Goal: Task Accomplishment & Management: Complete application form

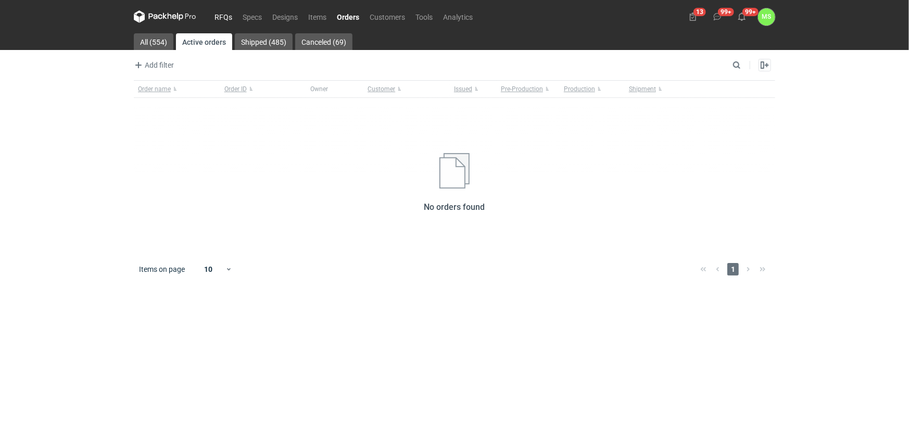
click at [224, 17] on link "RFQs" at bounding box center [223, 16] width 28 height 12
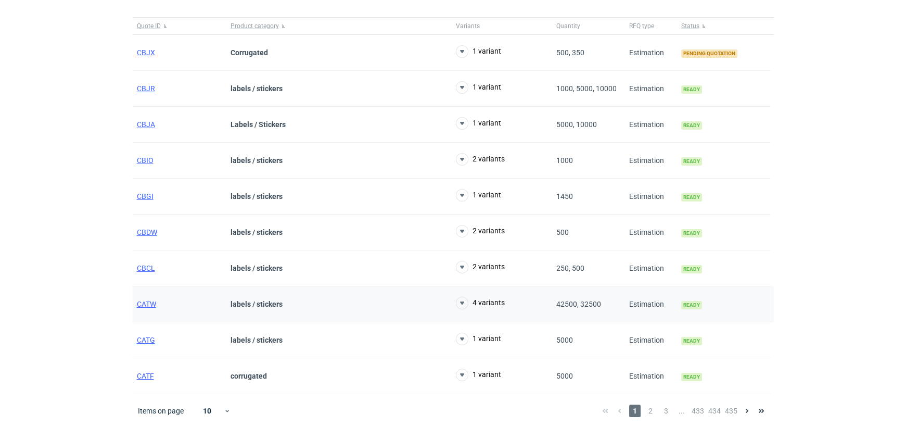
scroll to position [82, 0]
click at [153, 299] on span "CATW" at bounding box center [146, 303] width 19 height 8
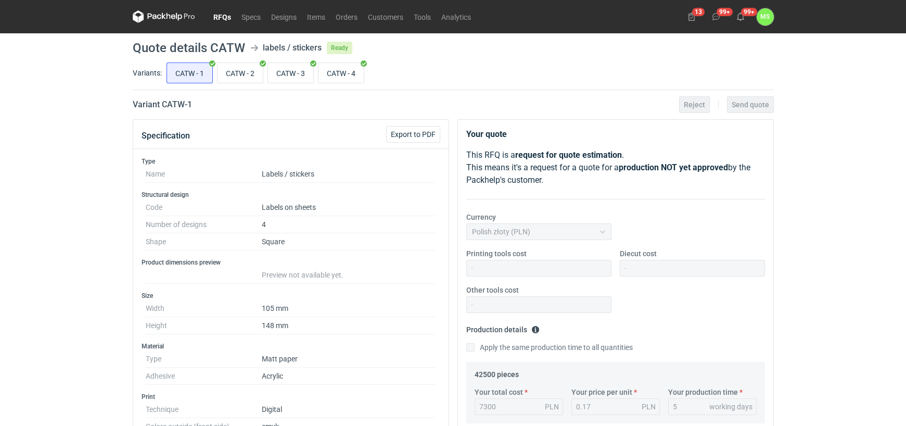
click at [215, 15] on link "RFQs" at bounding box center [222, 16] width 28 height 12
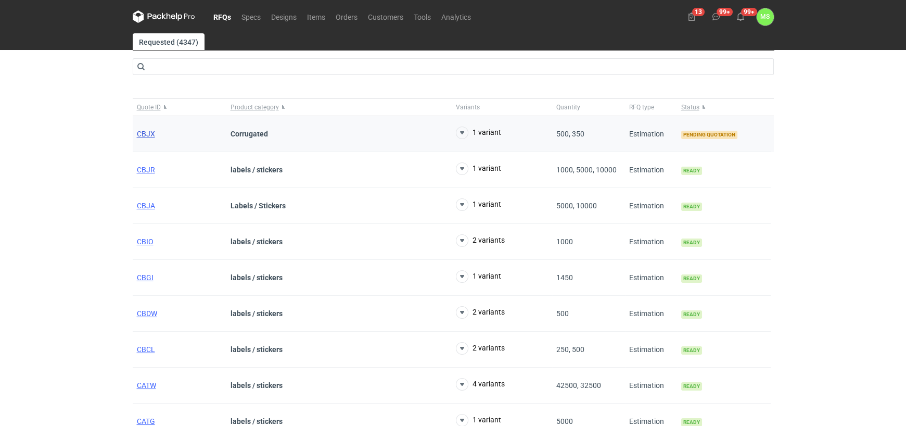
click at [147, 134] on span "CBJX" at bounding box center [146, 134] width 18 height 8
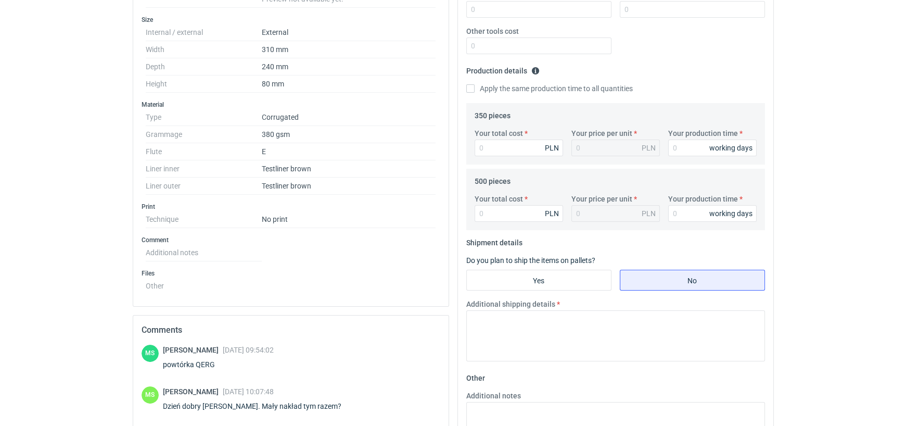
scroll to position [260, 0]
click at [470, 88] on input "Apply the same production time to all quantities" at bounding box center [470, 87] width 8 height 8
checkbox input "true"
click at [520, 145] on input "Your total cost" at bounding box center [519, 146] width 88 height 17
click at [492, 213] on input "Your total cost" at bounding box center [519, 211] width 88 height 17
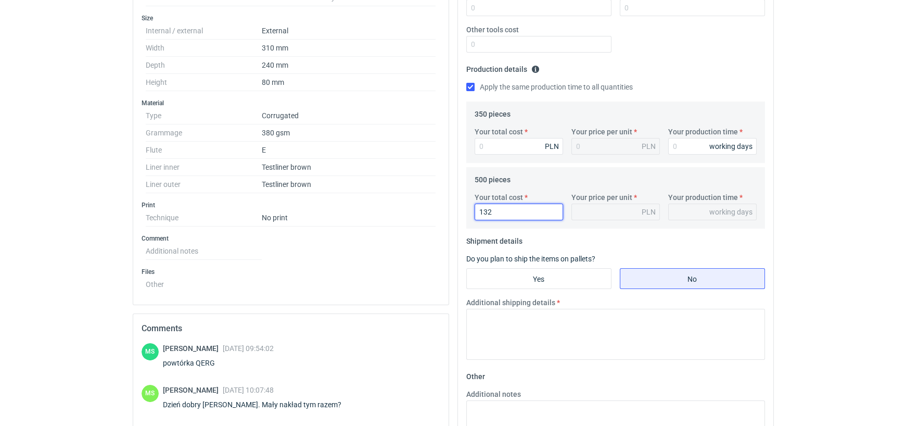
type input "1325"
type input "2.65"
type input "1325"
click at [509, 142] on input "Your total cost" at bounding box center [519, 146] width 88 height 17
type input "1326"
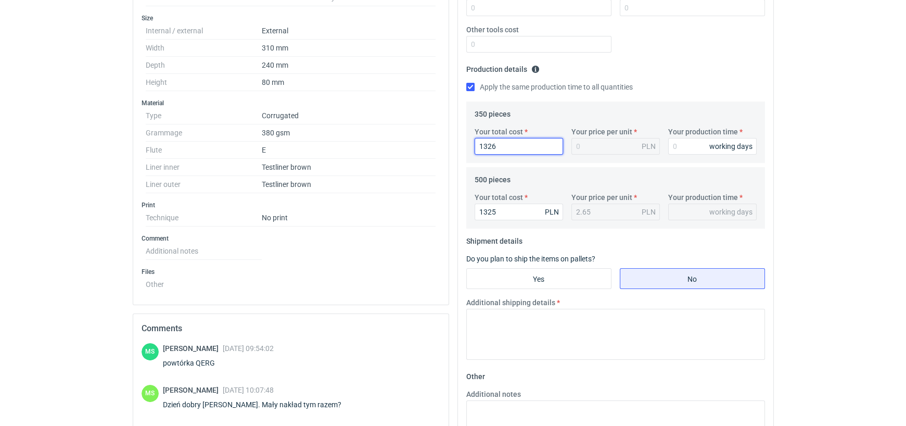
type input "3.79"
type input "1326"
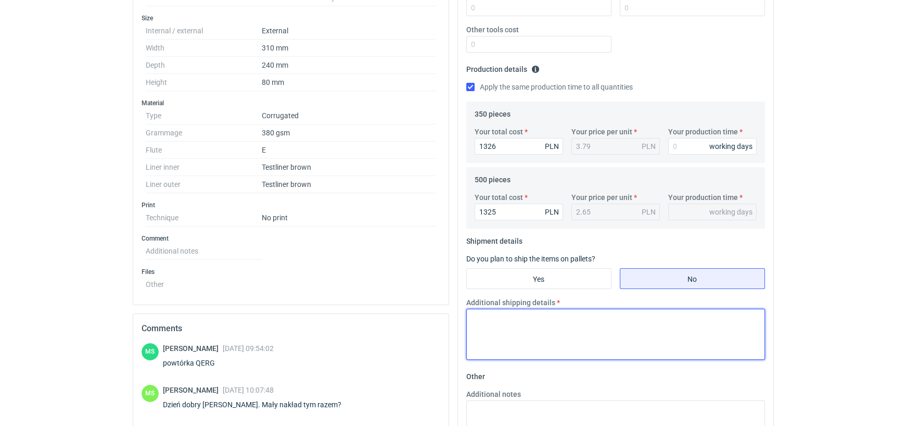
click at [521, 329] on textarea "Additional shipping details" at bounding box center [615, 334] width 299 height 51
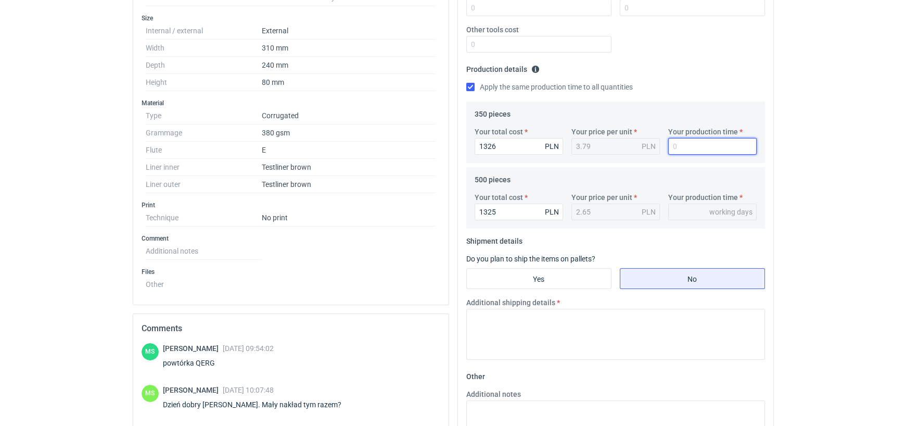
click at [694, 146] on input "Your production time" at bounding box center [712, 146] width 88 height 17
type input "1"
type input "14"
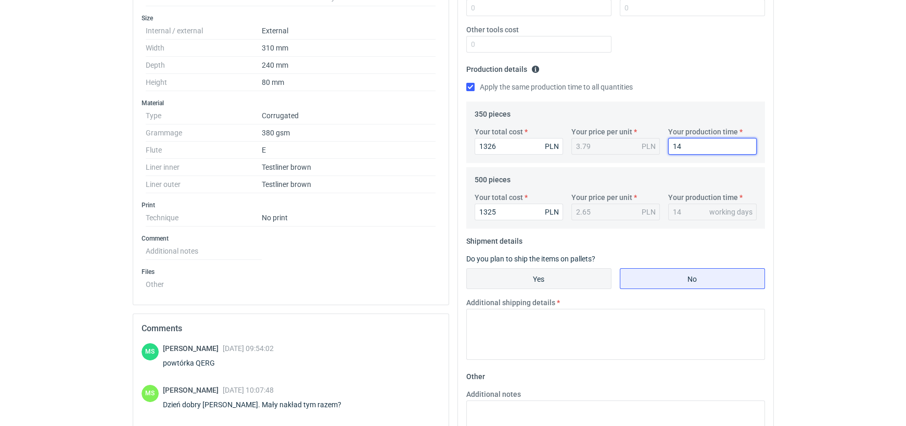
type input "14"
click at [542, 276] on input "Yes" at bounding box center [539, 279] width 144 height 20
radio input "true"
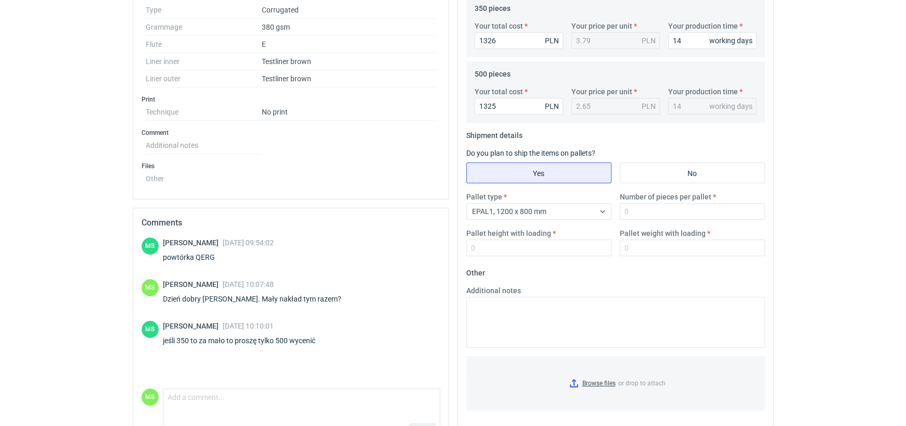
scroll to position [396, 0]
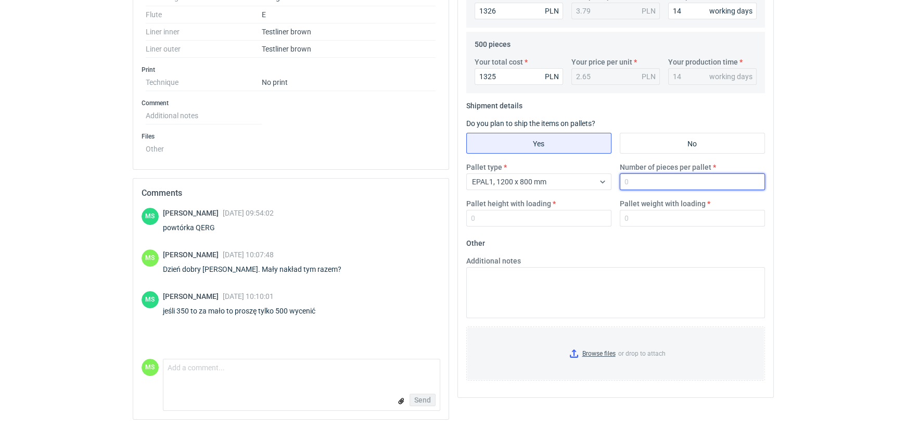
click at [643, 181] on input "Number of pieces per pallet" at bounding box center [692, 181] width 145 height 17
type input "2000"
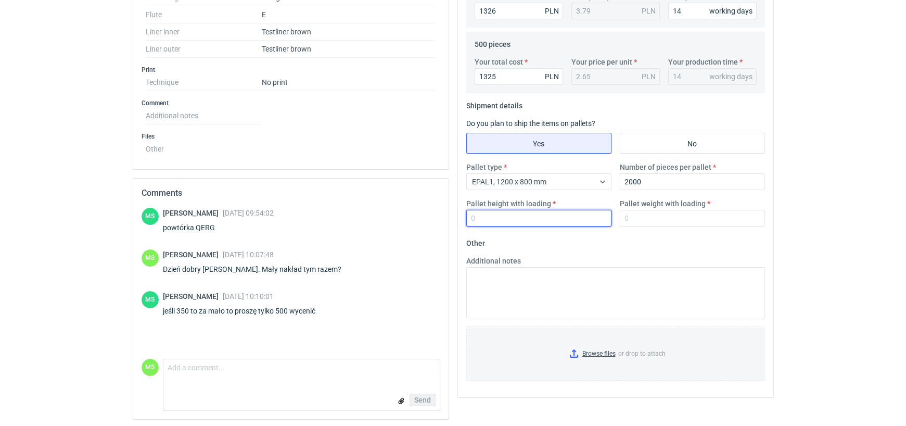
click at [515, 213] on input "Pallet height with loading" at bounding box center [538, 218] width 145 height 17
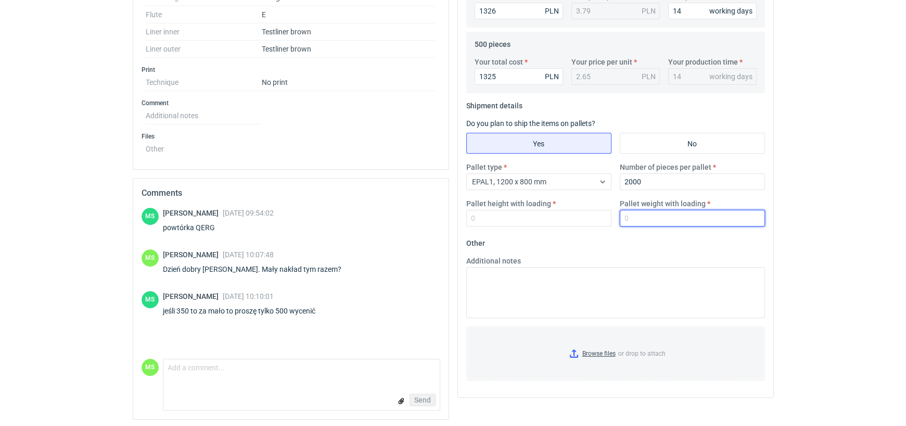
click at [642, 216] on input "Pallet weight with loading" at bounding box center [692, 218] width 145 height 17
type input "1800"
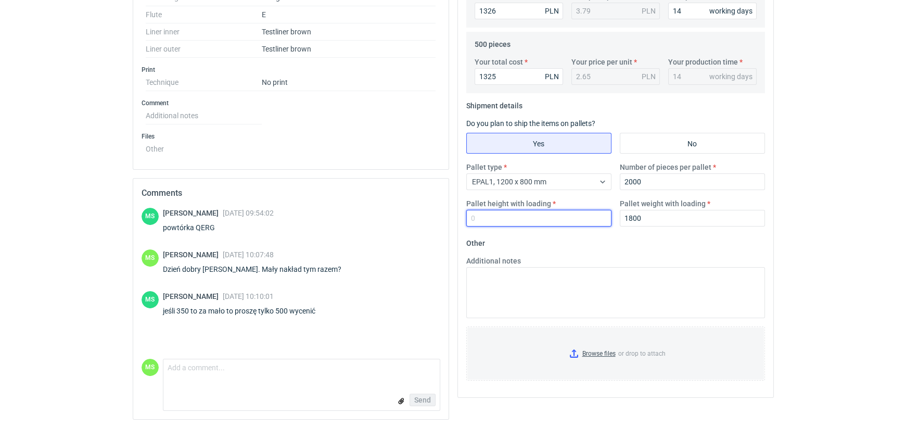
click at [494, 212] on input "Pallet height with loading" at bounding box center [538, 218] width 145 height 17
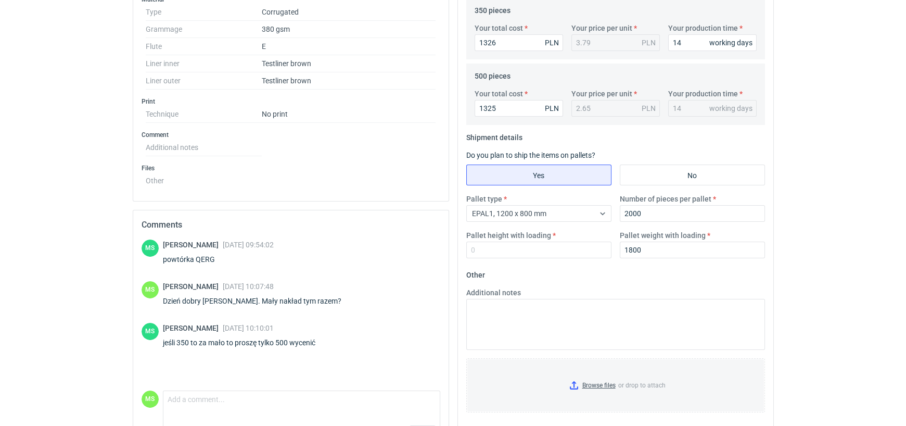
scroll to position [364, 0]
click at [507, 246] on input "Pallet height with loading" at bounding box center [538, 249] width 145 height 17
type input "300"
click at [559, 270] on fieldset "Other Additional notes Browse files or drop to attach" at bounding box center [615, 343] width 299 height 154
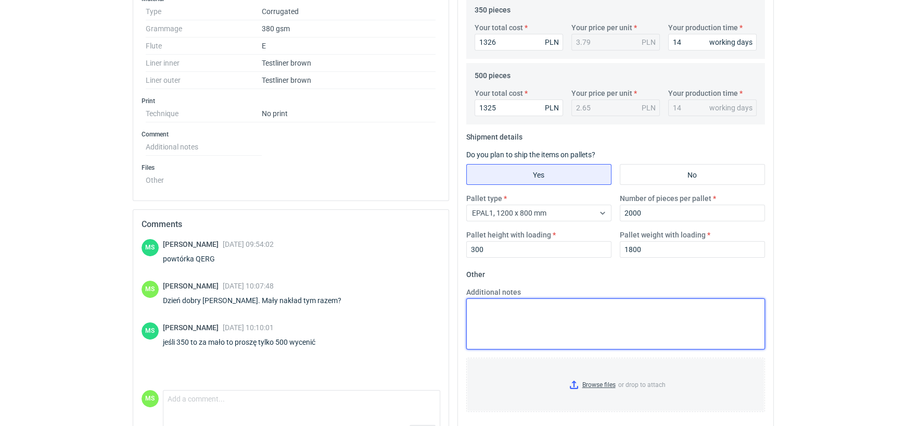
click at [493, 311] on textarea "Additional notes" at bounding box center [615, 323] width 299 height 51
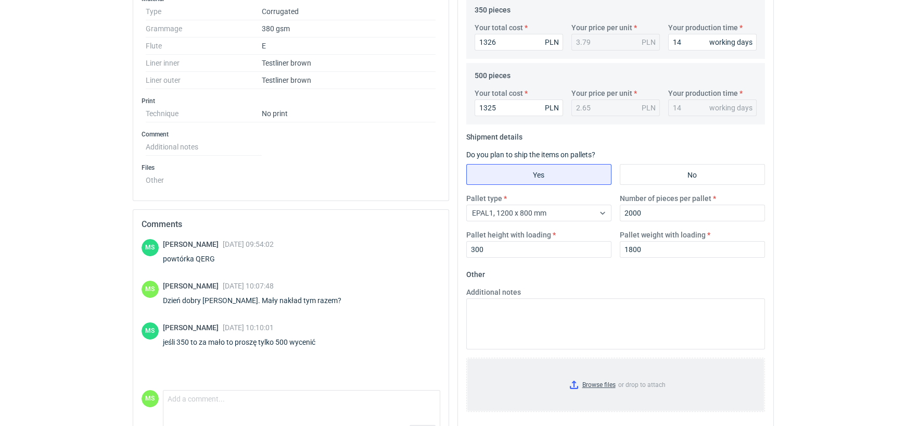
click at [595, 381] on input "Browse files or drop to attach" at bounding box center [615, 385] width 297 height 52
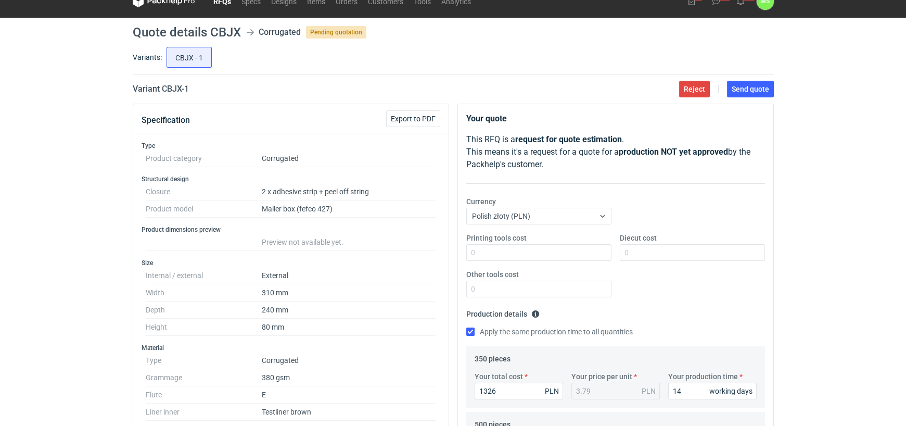
scroll to position [0, 0]
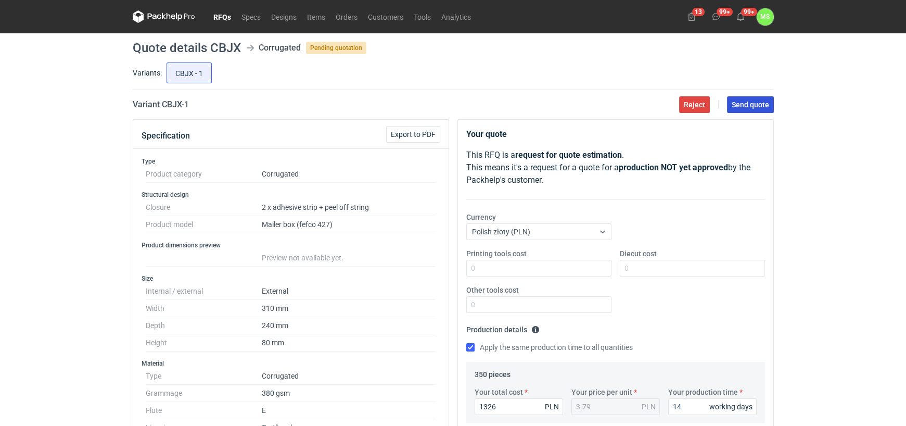
drag, startPoint x: 756, startPoint y: 101, endPoint x: 734, endPoint y: 124, distance: 31.7
click at [756, 101] on span "Send quote" at bounding box center [750, 104] width 37 height 7
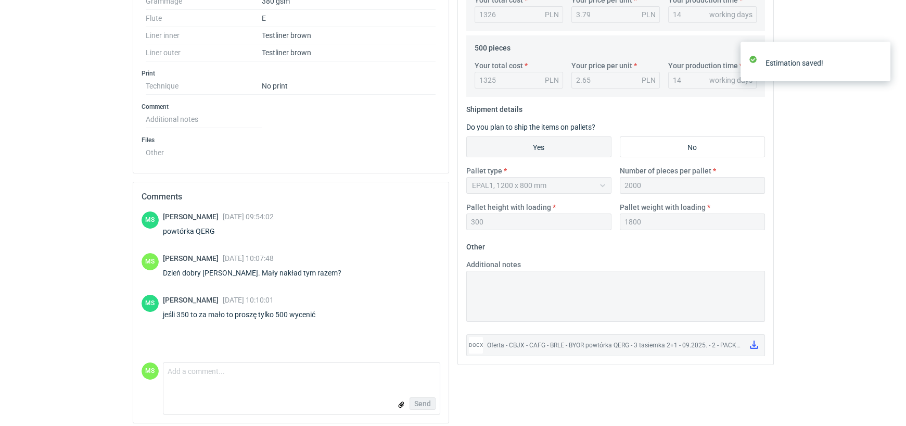
scroll to position [396, 0]
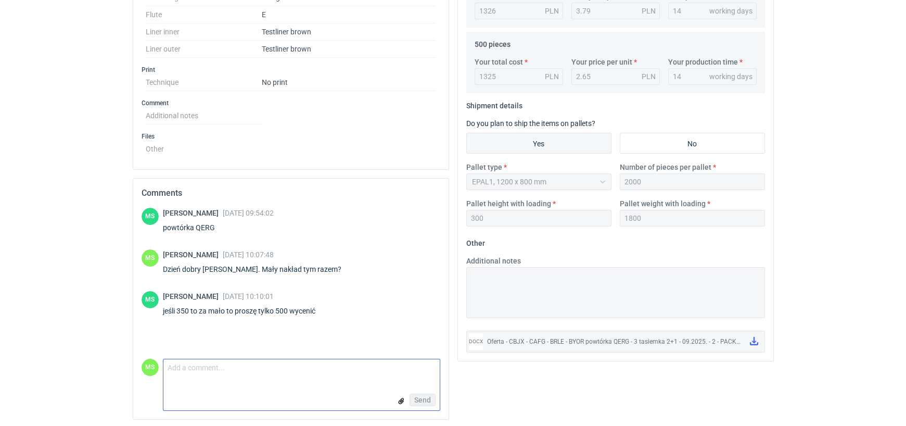
click at [207, 375] on textarea "Comment message" at bounding box center [301, 370] width 276 height 22
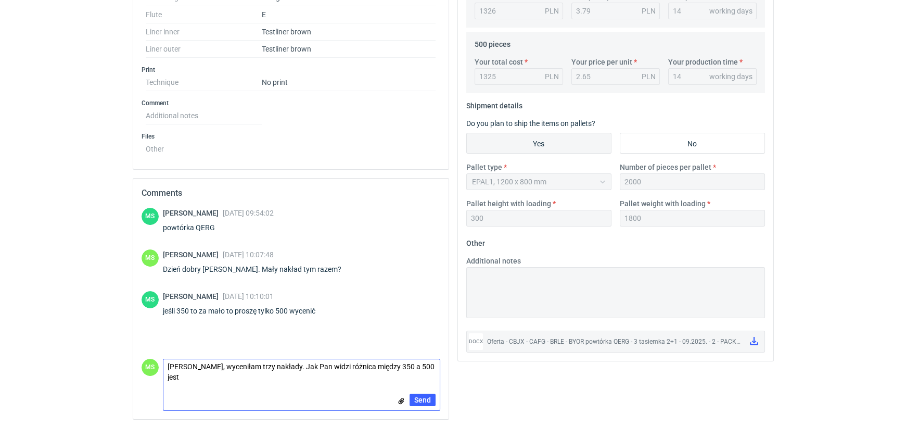
scroll to position [0, 0]
click at [340, 360] on textarea "[PERSON_NAME], wyceniłam trzy nakłady. Jak Pan widzi różnica między 350 a 500 j…" at bounding box center [301, 366] width 276 height 29
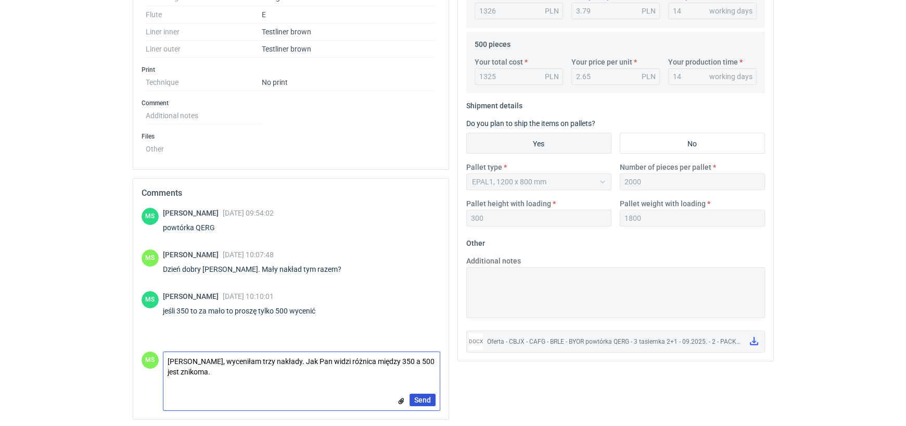
type textarea "[PERSON_NAME], wyceniłam trzy nakłady. Jak Pan widzi różnica między 350 a 500 j…"
click at [423, 400] on span "Send" at bounding box center [422, 399] width 17 height 7
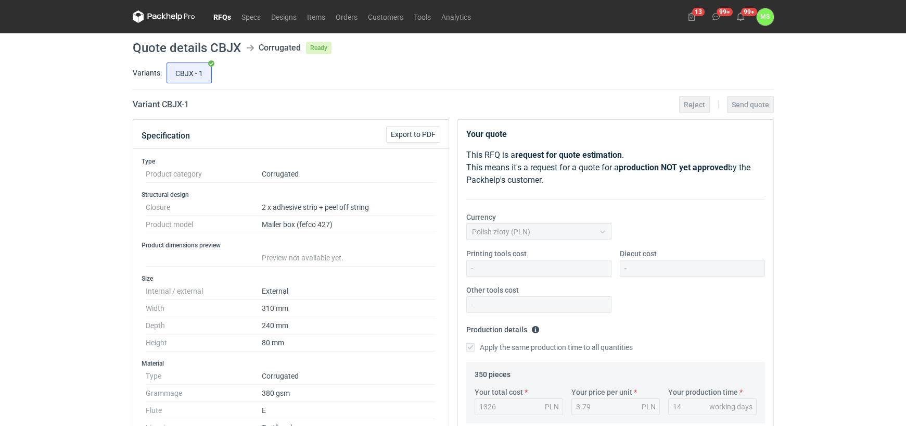
click at [219, 17] on link "RFQs" at bounding box center [222, 16] width 28 height 12
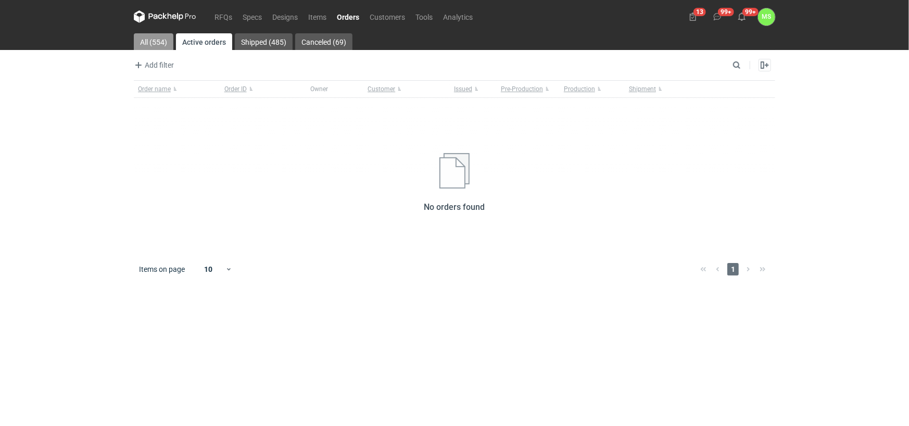
click at [154, 44] on link "All (554)" at bounding box center [154, 41] width 40 height 17
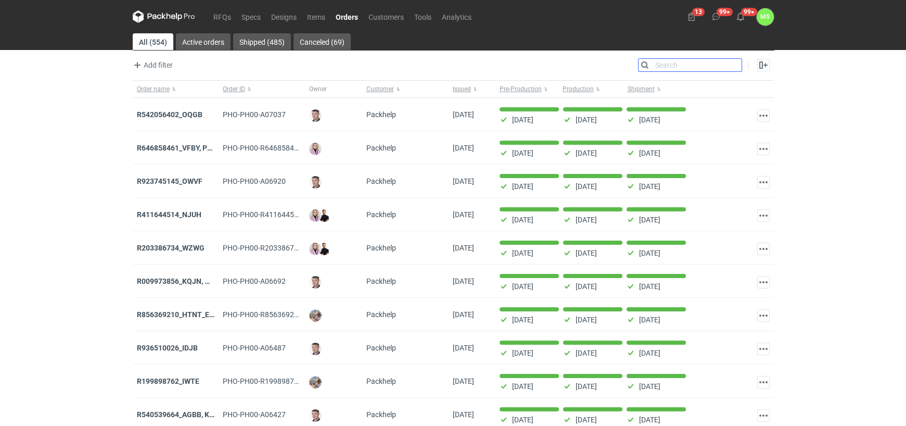
click at [737, 60] on input "Search" at bounding box center [690, 65] width 103 height 12
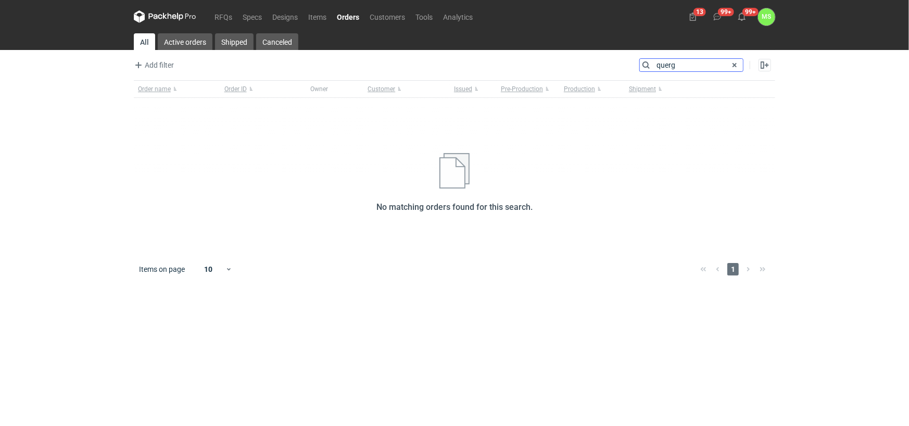
drag, startPoint x: 665, startPoint y: 65, endPoint x: 653, endPoint y: 109, distance: 45.3
click at [665, 65] on input "querg" at bounding box center [691, 65] width 103 height 12
type input "qerg"
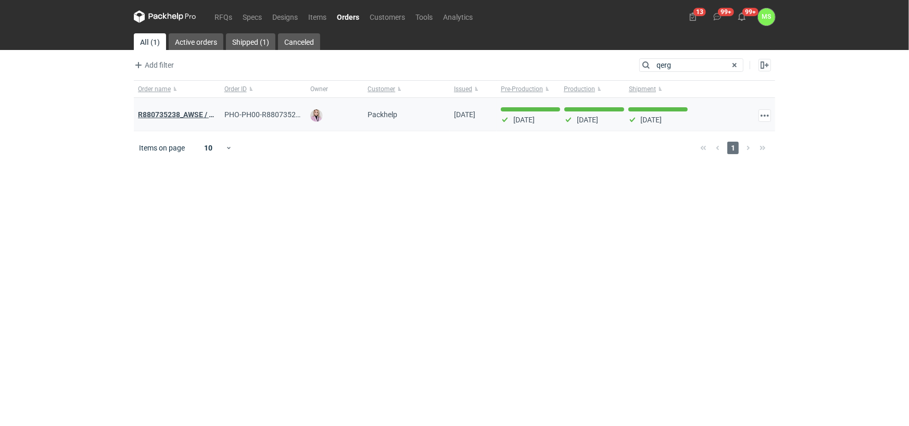
click at [196, 112] on strong "R880735238_AWSE / R076815288_ QERG" at bounding box center [205, 114] width 135 height 11
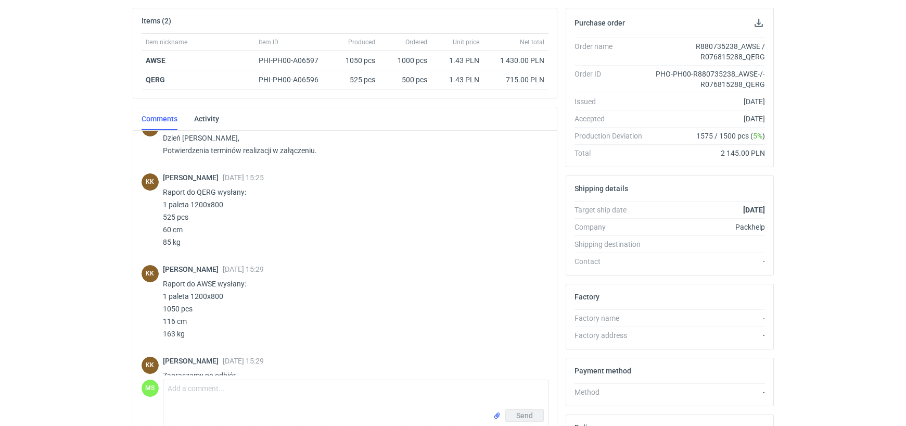
scroll to position [104, 0]
